Goal: Information Seeking & Learning: Check status

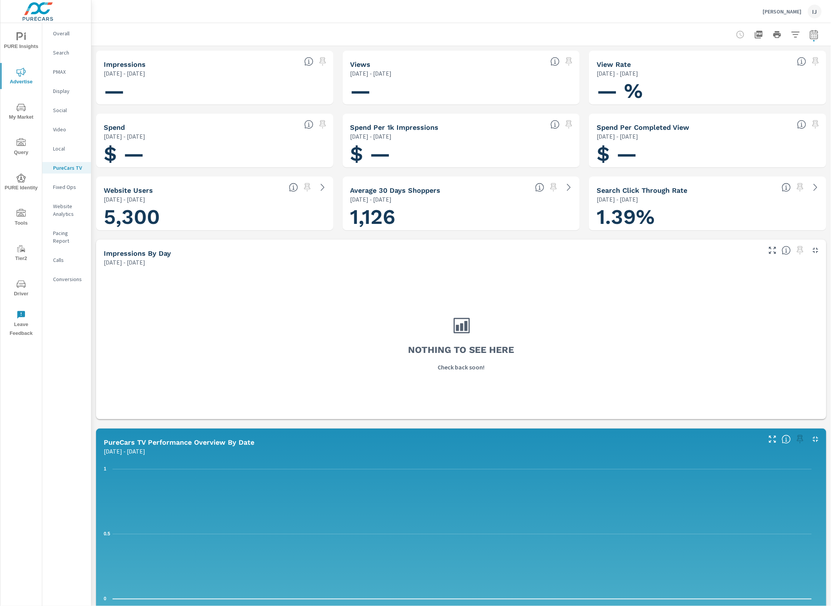
click at [810, 33] on icon "button" at bounding box center [814, 34] width 8 height 9
click at [769, 68] on select "Custom Yesterday Last week Last 7 days Last 14 days Last 30 days Last 45 days L…" at bounding box center [745, 66] width 83 height 15
click at [704, 59] on select "Custom Yesterday Last week Last 7 days Last 14 days Last 30 days Last 45 days L…" at bounding box center [745, 66] width 83 height 15
select select "Last 30 days"
click at [733, 113] on button "Apply" at bounding box center [729, 108] width 48 height 20
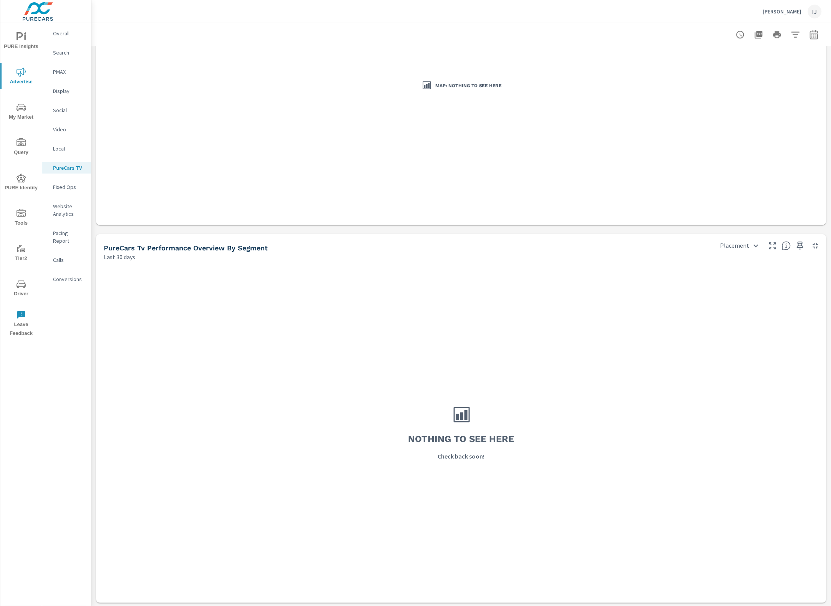
scroll to position [763, 0]
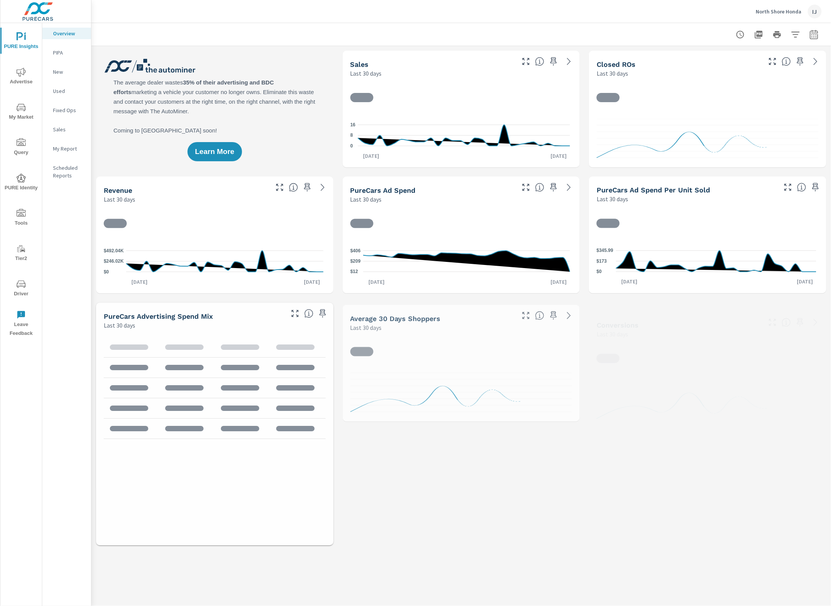
scroll to position [0, 0]
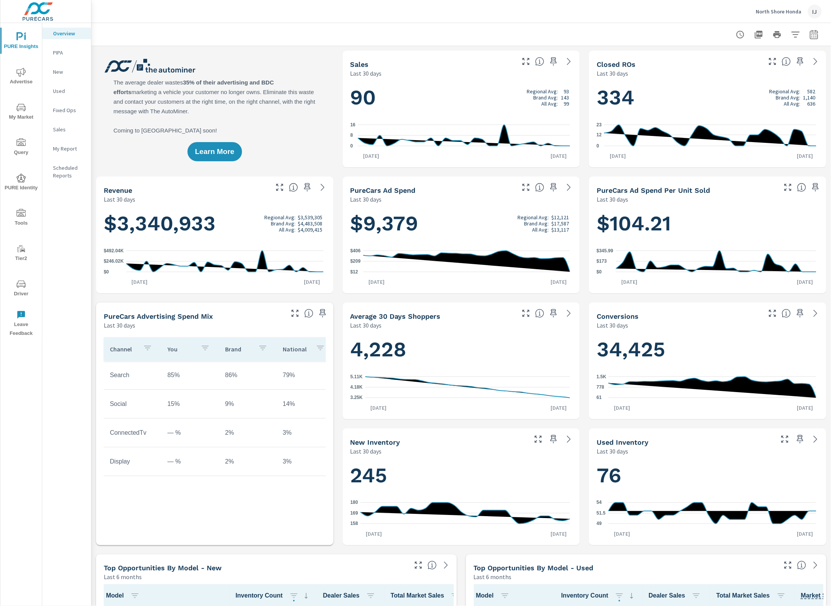
click at [17, 217] on icon "nav menu" at bounding box center [21, 213] width 9 height 9
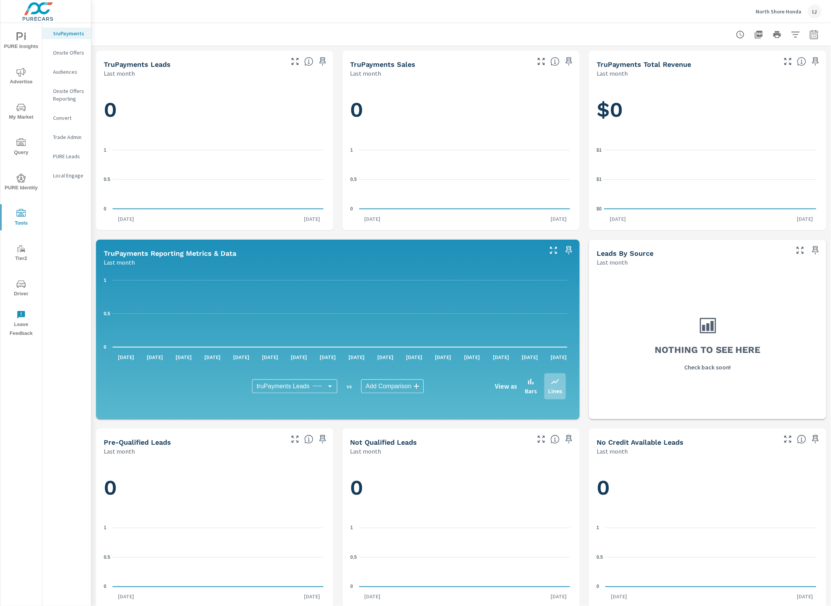
click at [71, 90] on p "Onsite Offers Reporting" at bounding box center [69, 94] width 32 height 15
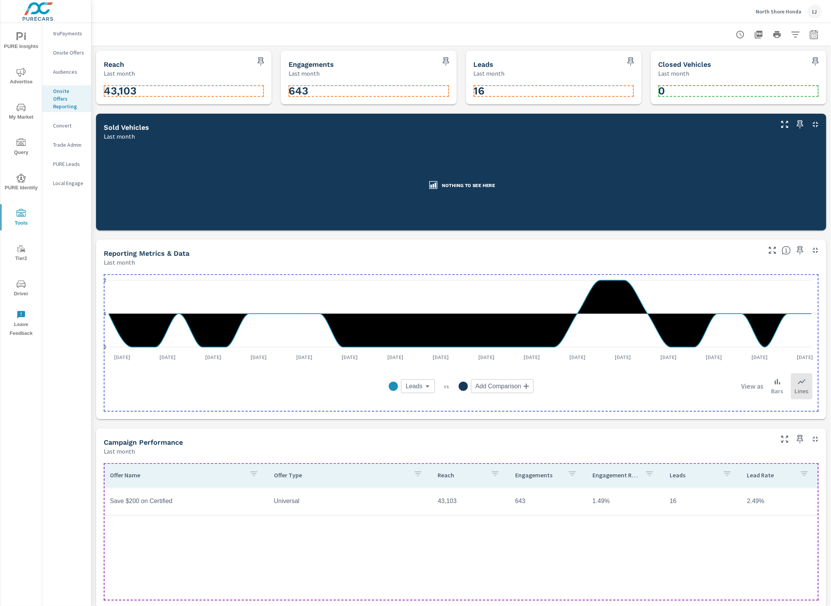
click at [707, 90] on h3 "0" at bounding box center [738, 91] width 160 height 13
